Goal: Task Accomplishment & Management: Manage account settings

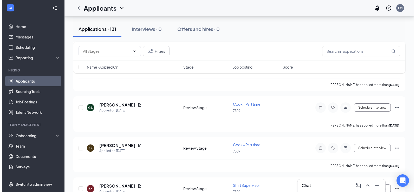
scroll to position [1093, 0]
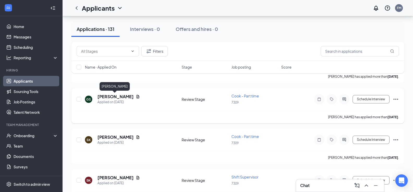
click at [115, 97] on h5 "[PERSON_NAME]" at bounding box center [115, 97] width 36 height 6
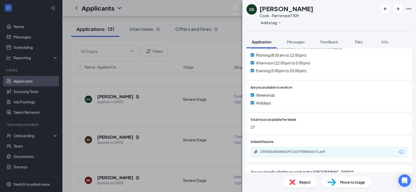
scroll to position [182, 0]
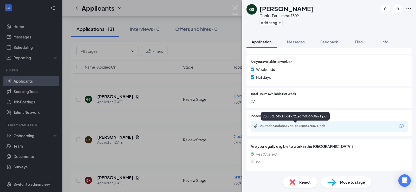
click at [316, 124] on div "230f53b345d4b519721e3750864c0a71.pdf" at bounding box center [296, 126] width 73 height 4
click at [171, 73] on div "GS [PERSON_NAME] [PERSON_NAME] - Part time at 7309 Add a tag Application Messag…" at bounding box center [208, 96] width 416 height 192
click at [197, 110] on div "GS [PERSON_NAME] [PERSON_NAME] - Part time at 7309 Add a tag Application Messag…" at bounding box center [208, 96] width 416 height 192
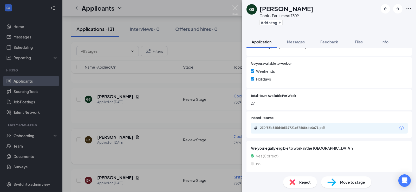
click at [128, 138] on h5 "[PERSON_NAME]" at bounding box center [115, 138] width 36 height 6
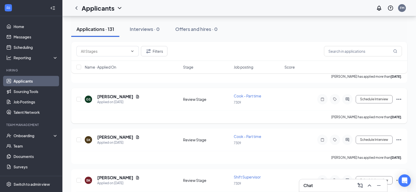
click at [128, 137] on h5 "[PERSON_NAME]" at bounding box center [115, 138] width 36 height 6
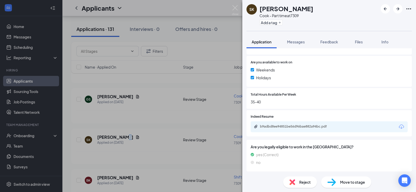
scroll to position [182, 0]
click at [269, 122] on div "b9adbd8ee94851be56d96bae882a94bc.pdf" at bounding box center [295, 117] width 71 height 11
click at [270, 125] on div "b9adbd8ee94851be56d96bae882a94bc.pdf" at bounding box center [296, 126] width 73 height 4
click at [173, 129] on div "SK [PERSON_NAME] - Part time at 7309 Add a tag Application Messages Feedback Fi…" at bounding box center [208, 96] width 416 height 192
click at [174, 129] on div "SK [PERSON_NAME] - Part time at 7309 Add a tag Application Messages Feedback Fi…" at bounding box center [208, 96] width 416 height 192
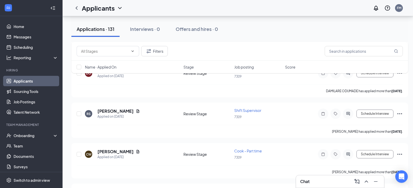
scroll to position [2186, 0]
